Goal: Task Accomplishment & Management: Complete application form

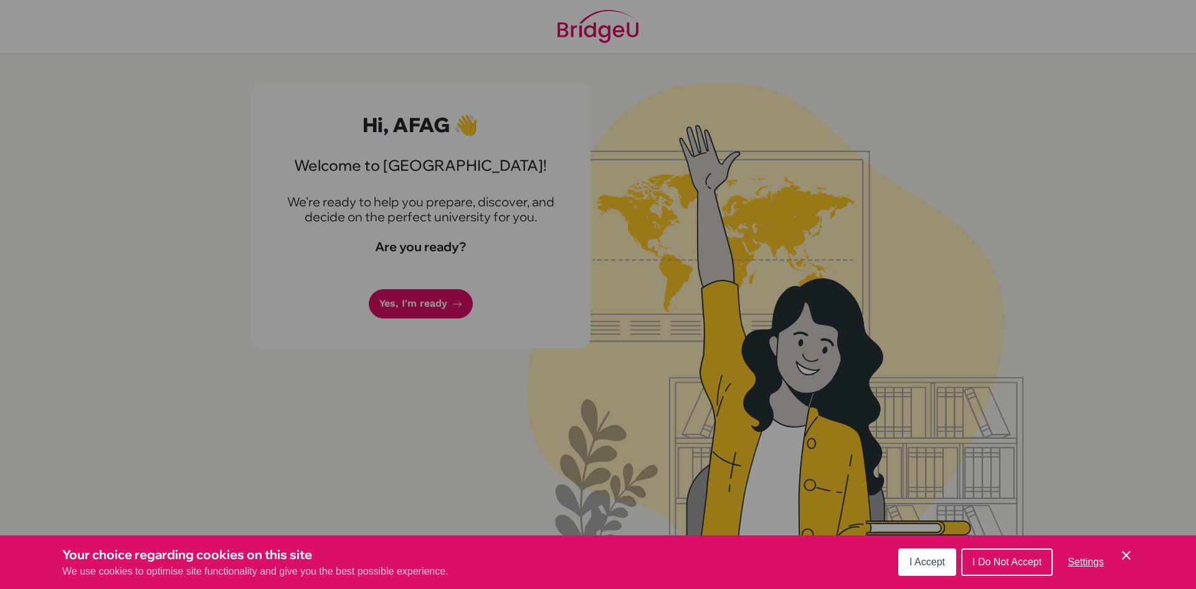
click at [941, 567] on button "I Accept" at bounding box center [927, 561] width 58 height 27
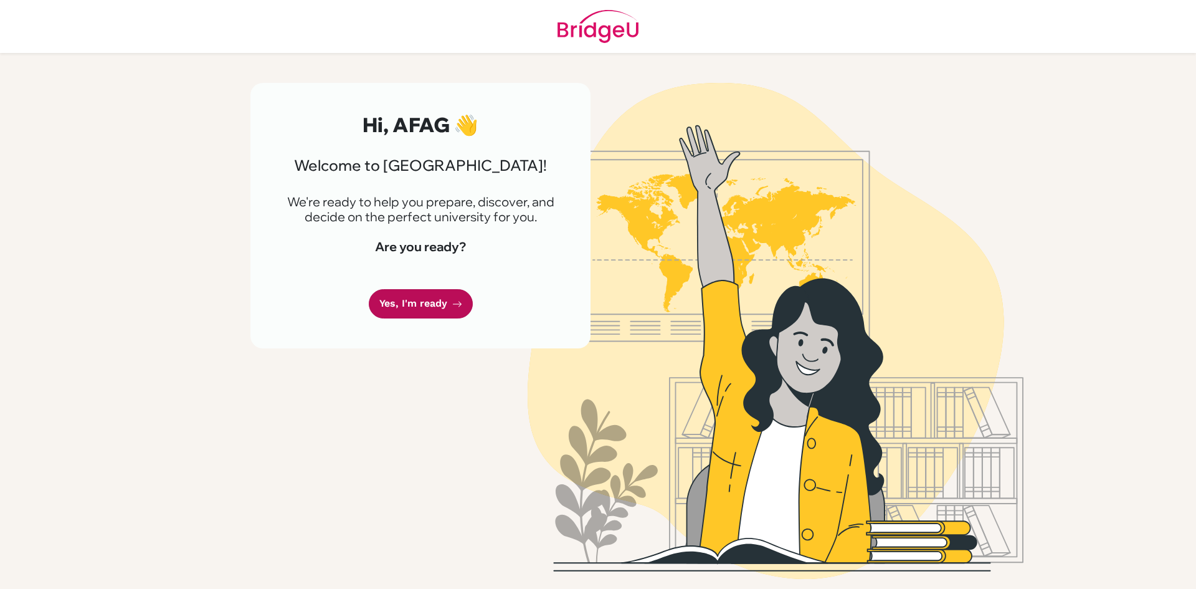
click at [426, 303] on link "Yes, I'm ready" at bounding box center [421, 303] width 104 height 29
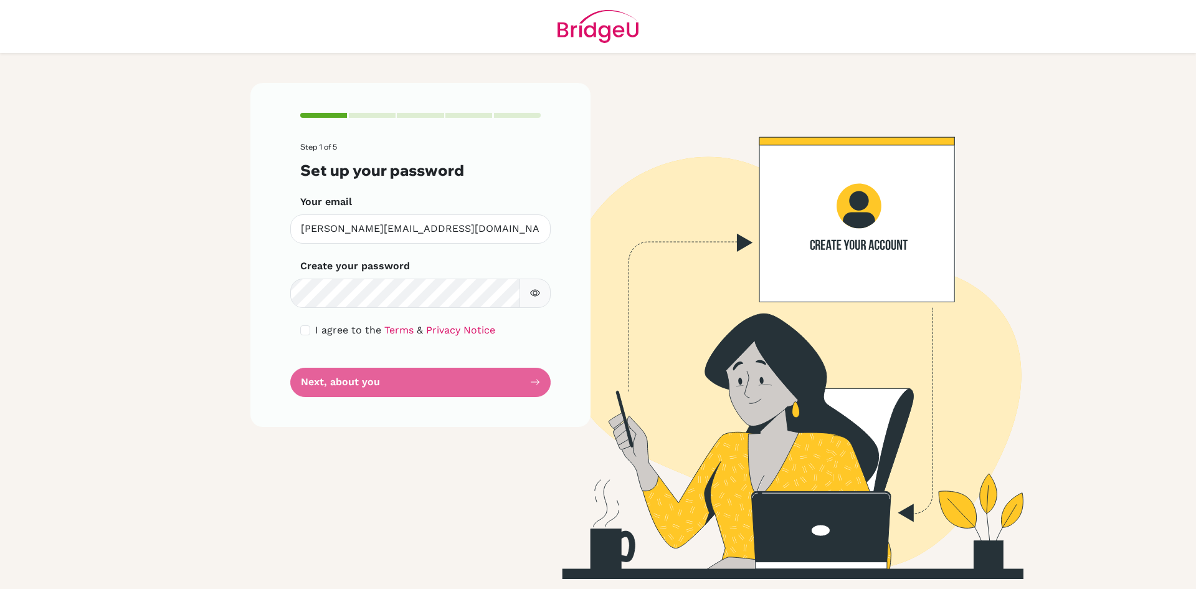
click at [323, 558] on div "Step 1 of 5 Set up your password Your email [PERSON_NAME][EMAIL_ADDRESS][DOMAIN…" at bounding box center [420, 331] width 355 height 496
click at [434, 315] on form "Step 1 of 5 Set up your password Your email [PERSON_NAME][EMAIL_ADDRESS][DOMAIN…" at bounding box center [420, 270] width 240 height 254
click at [307, 330] on input "checkbox" at bounding box center [305, 330] width 10 height 10
checkbox input "true"
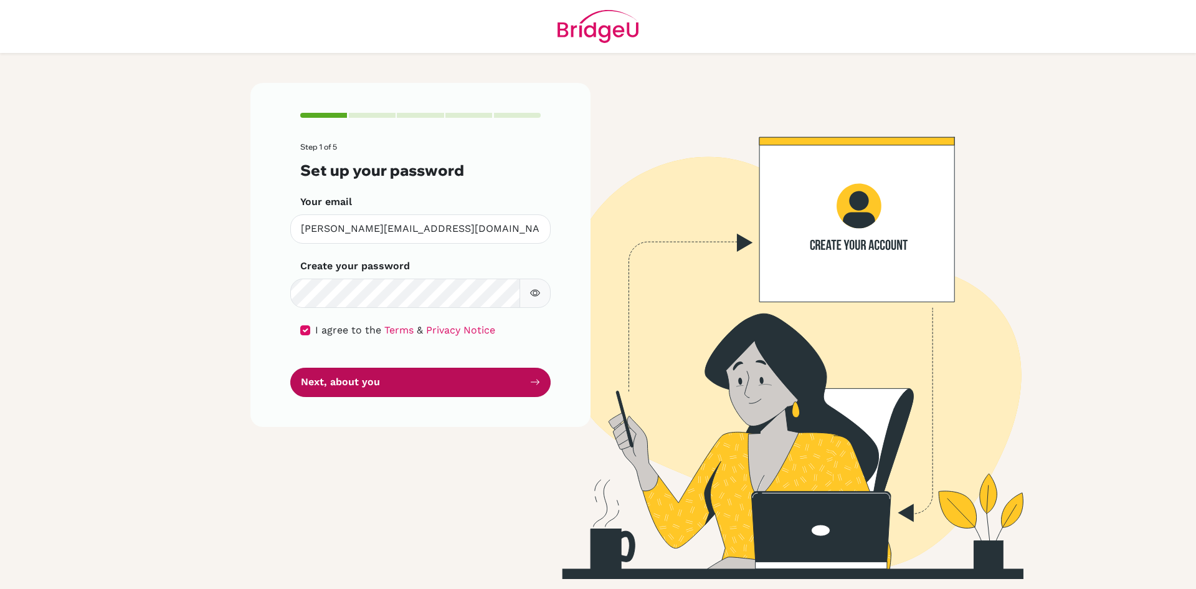
click at [358, 388] on button "Next, about you" at bounding box center [420, 382] width 260 height 29
